Goal: Information Seeking & Learning: Learn about a topic

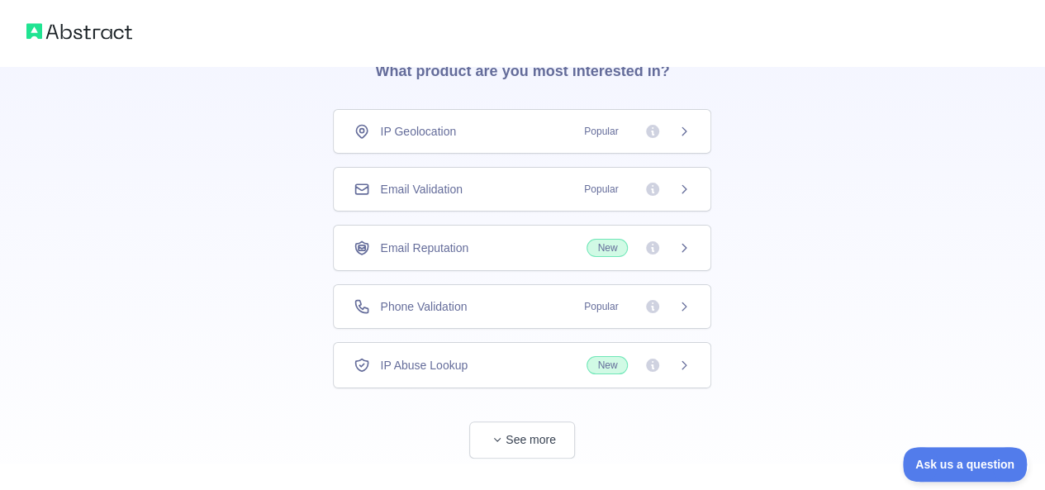
scroll to position [112, 0]
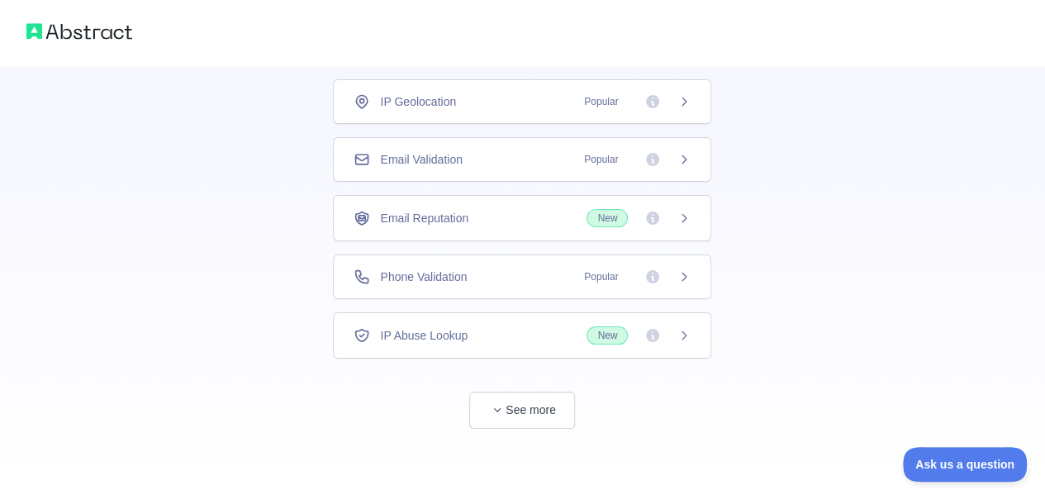
click at [652, 331] on icon at bounding box center [653, 335] width 17 height 17
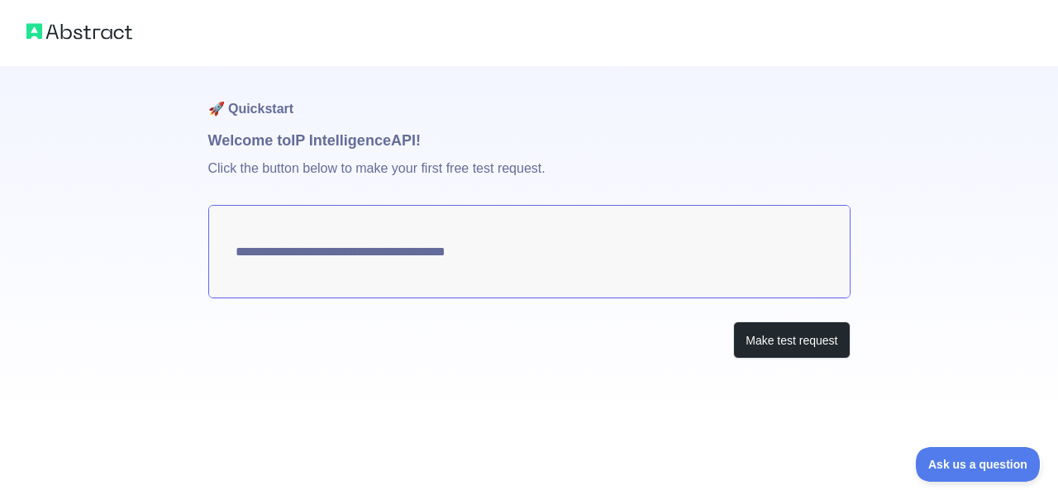
type textarea "**********"
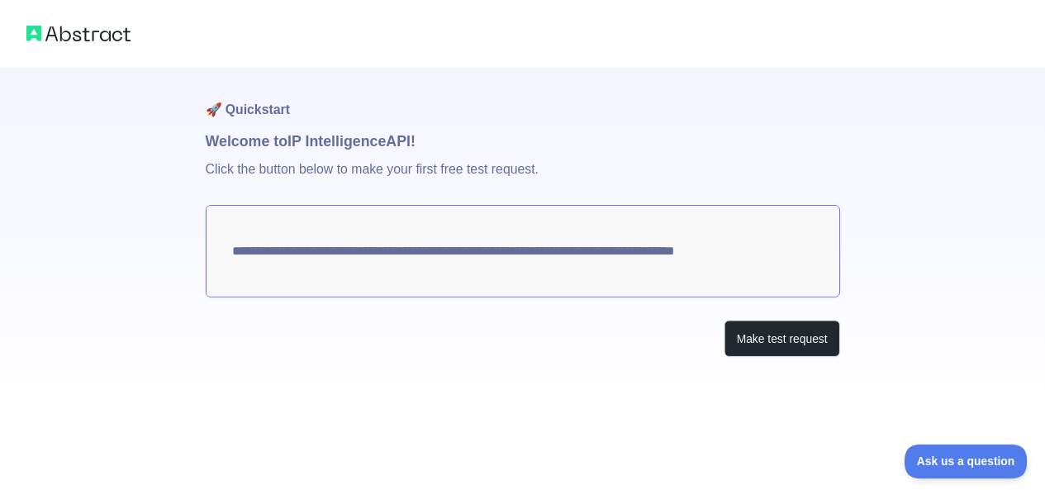
scroll to position [112, 0]
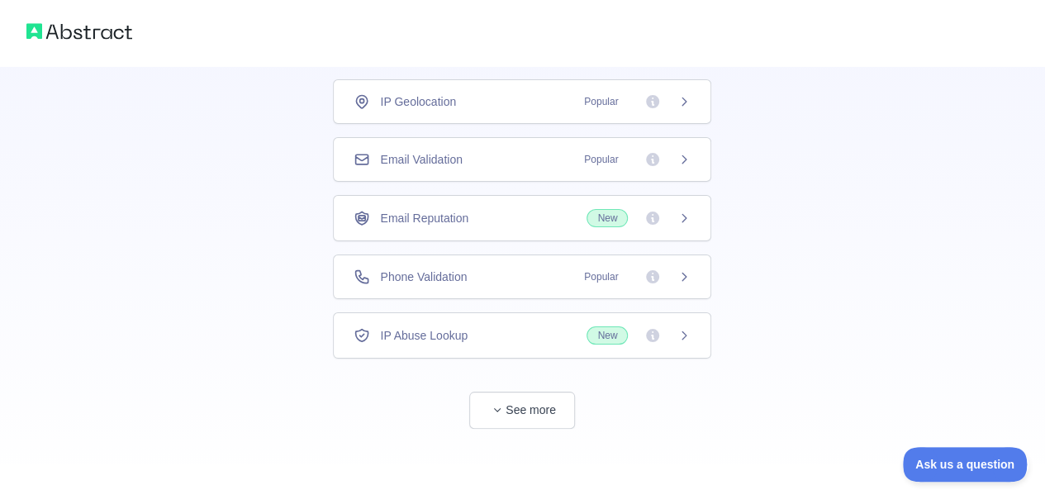
click at [621, 277] on span "Popular" at bounding box center [601, 277] width 54 height 17
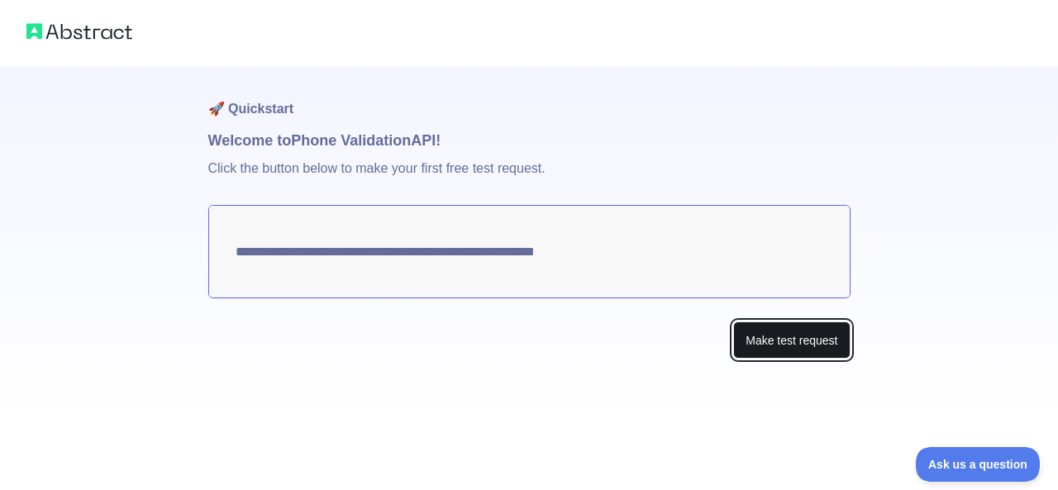
click at [769, 352] on button "Make test request" at bounding box center [791, 339] width 117 height 37
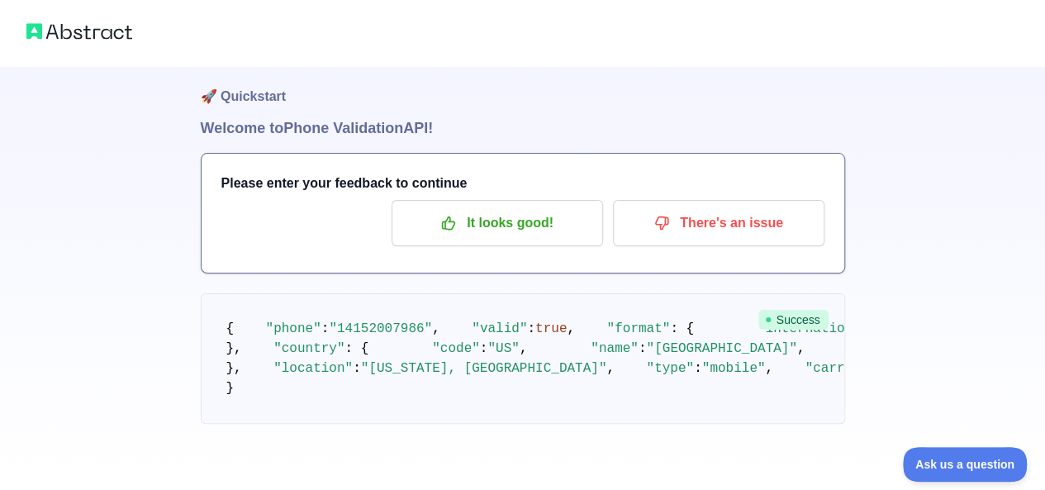
scroll to position [249, 0]
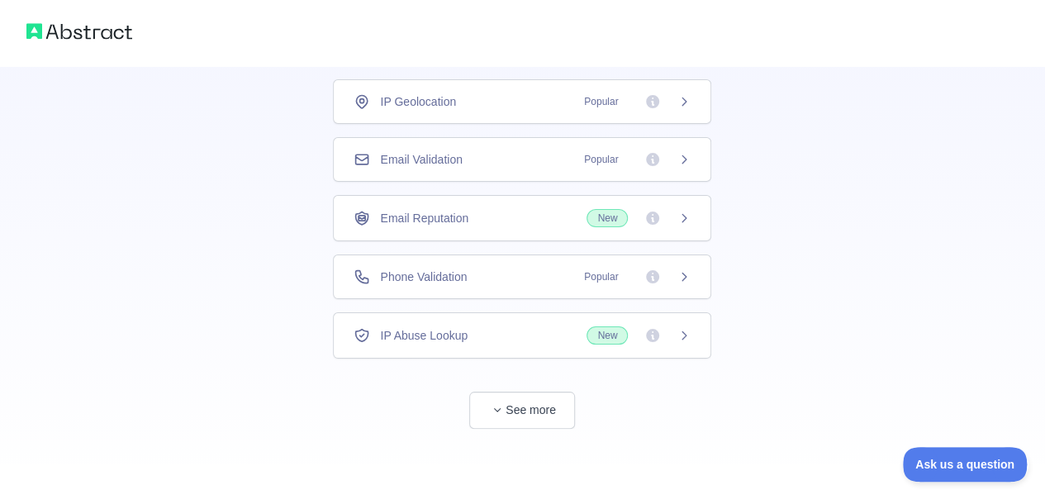
scroll to position [30, 0]
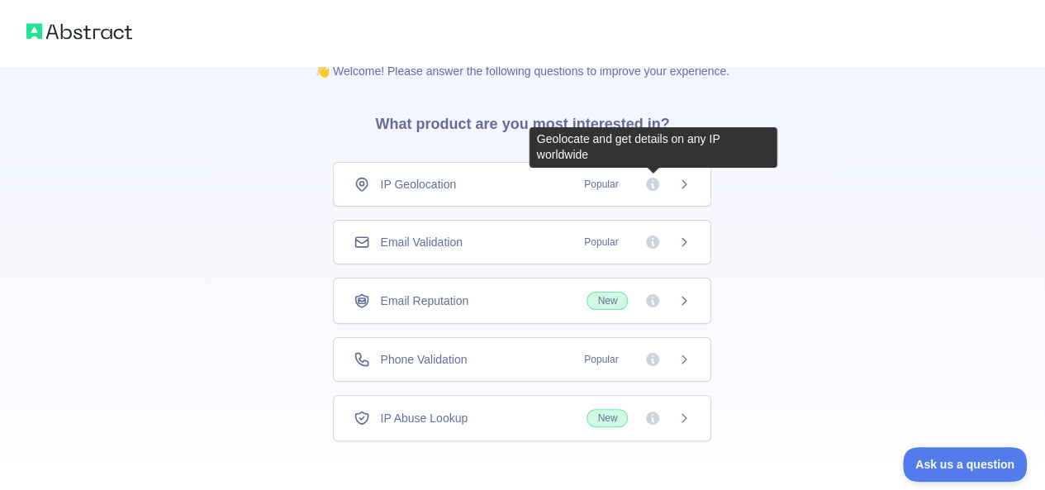
click at [659, 185] on icon at bounding box center [652, 184] width 13 height 13
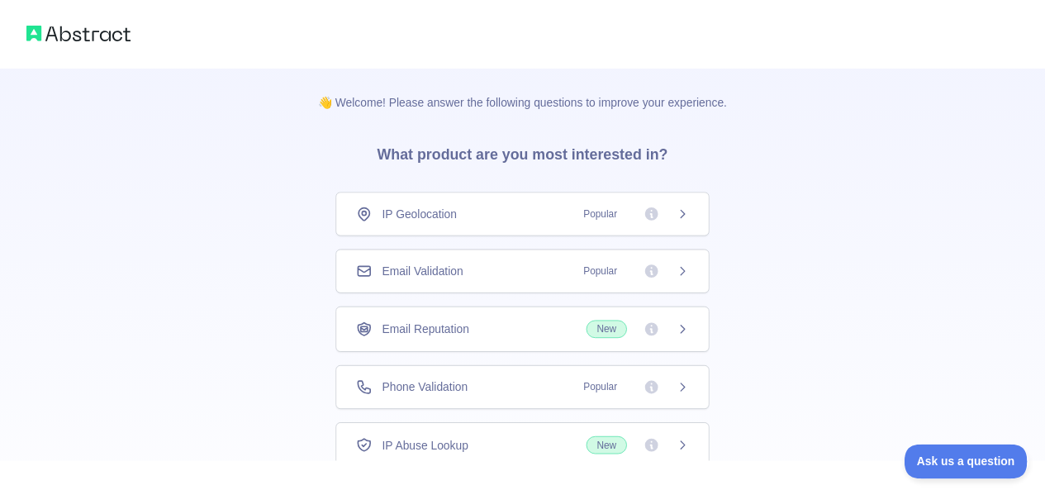
scroll to position [30, 0]
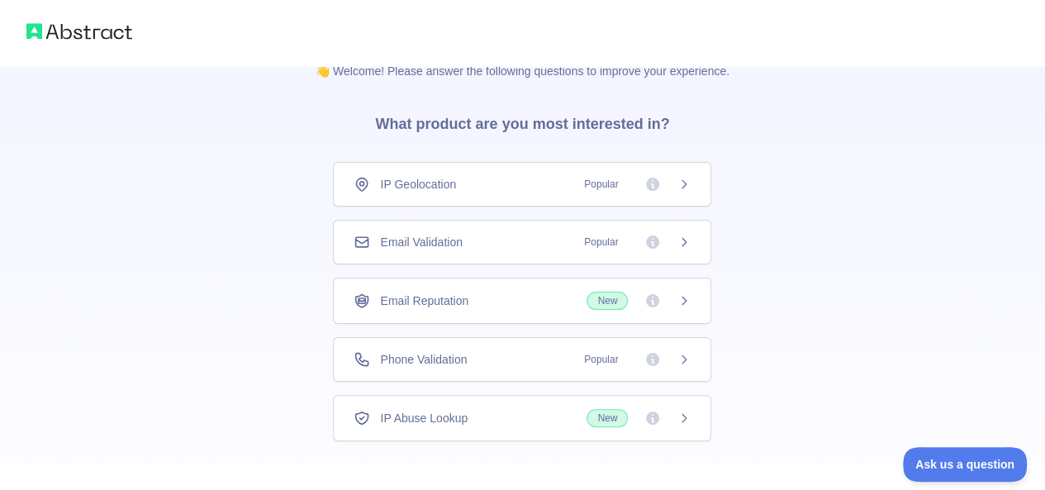
click at [625, 188] on span "Popular" at bounding box center [601, 184] width 54 height 17
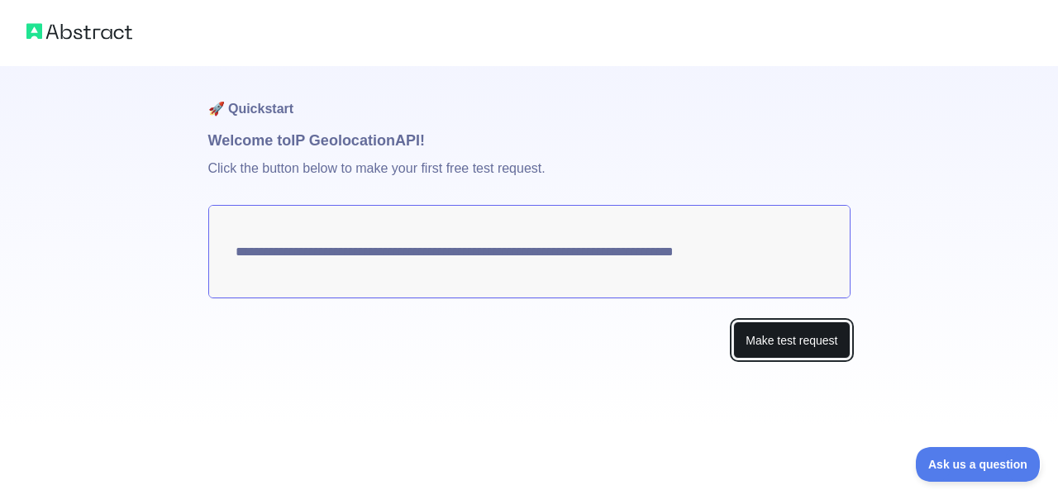
click at [795, 355] on button "Make test request" at bounding box center [791, 339] width 117 height 37
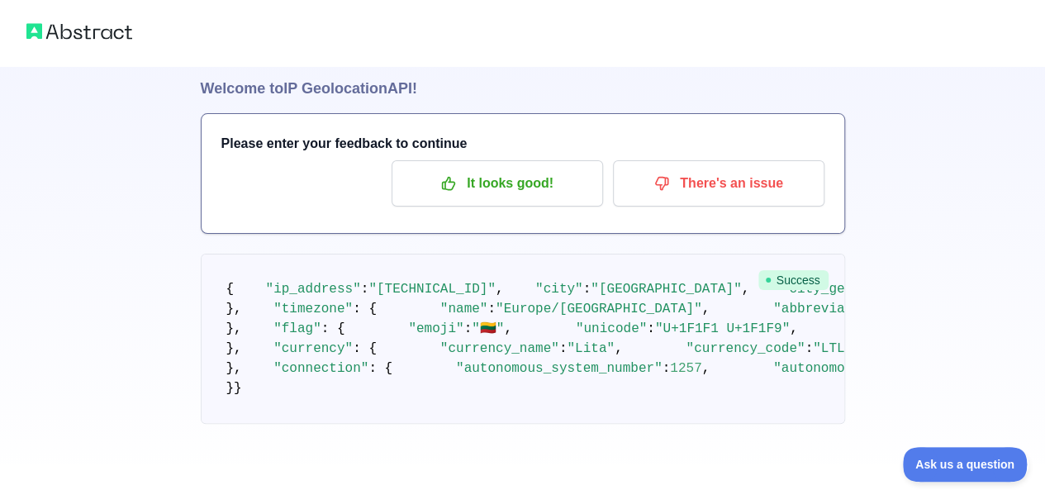
scroll to position [824, 0]
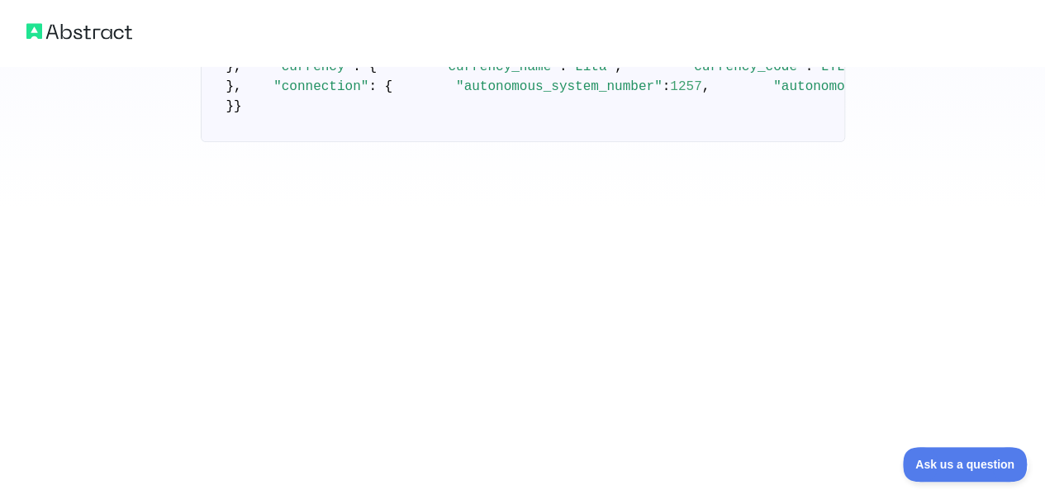
scroll to position [30, 0]
